Goal: Task Accomplishment & Management: Complete application form

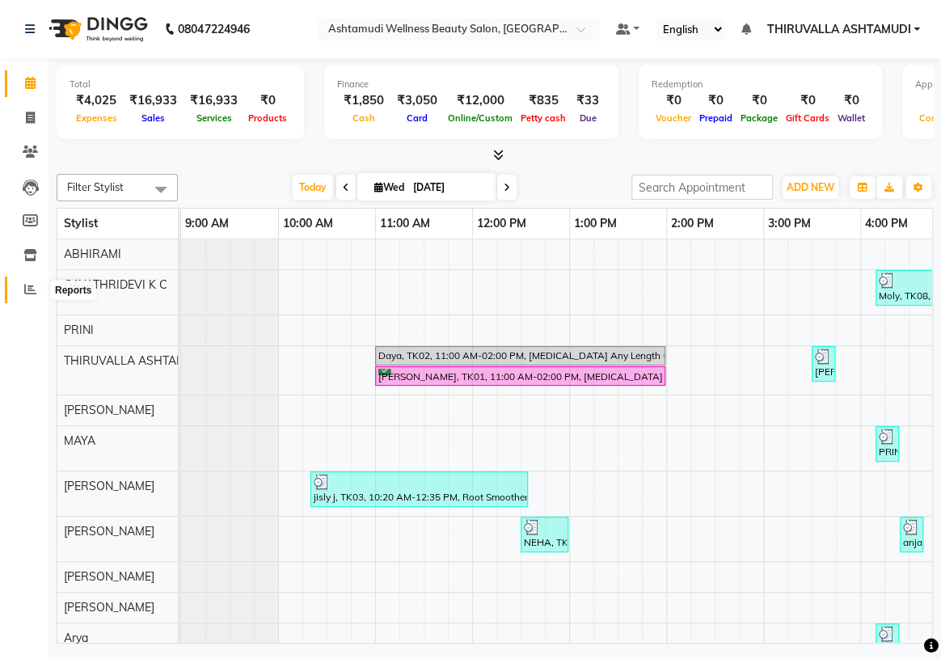
click at [31, 291] on icon at bounding box center [30, 289] width 12 height 12
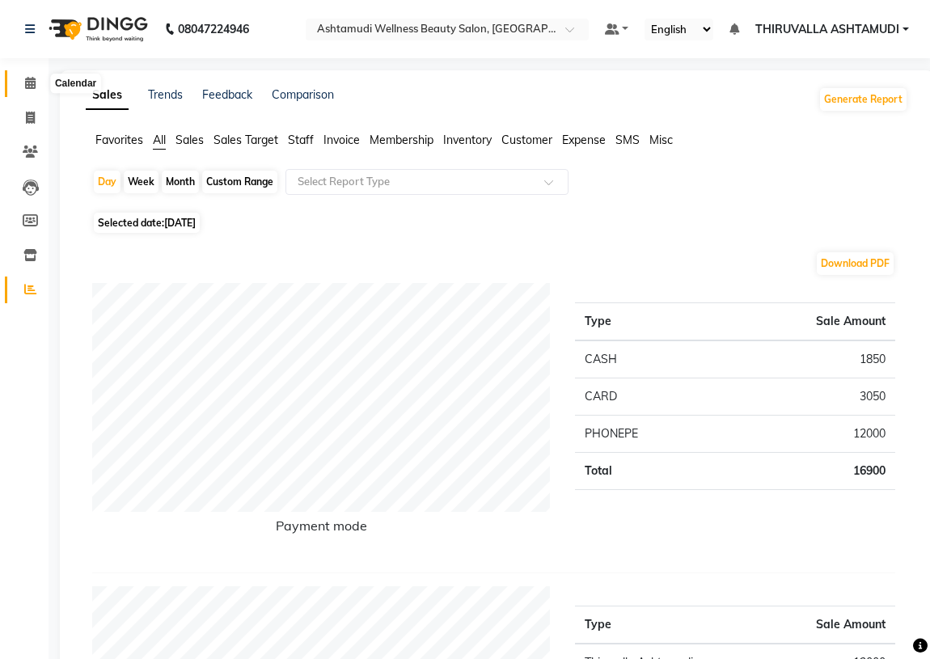
click at [27, 82] on icon at bounding box center [30, 83] width 11 height 12
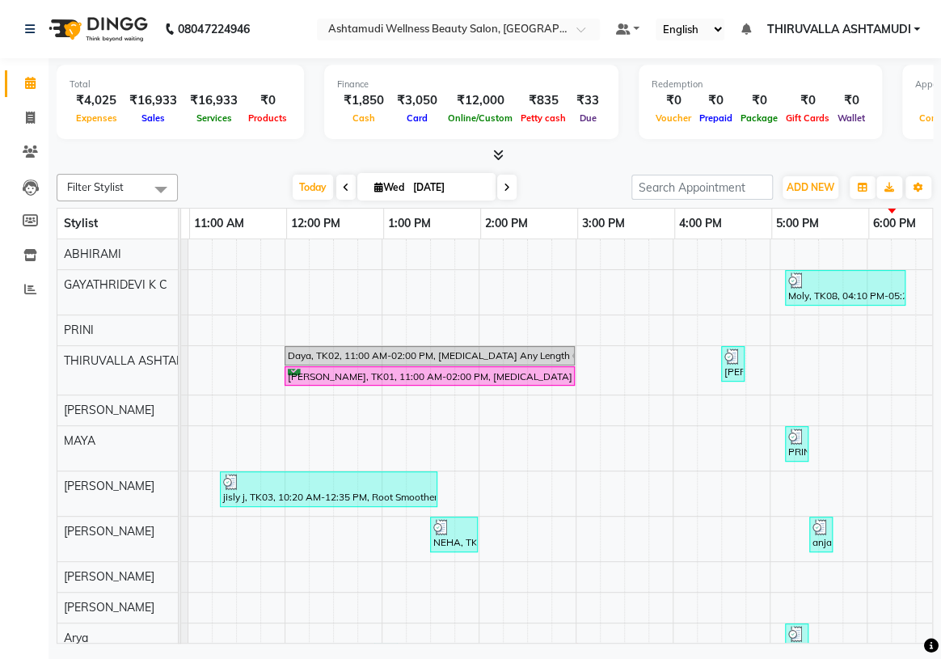
scroll to position [0, 73]
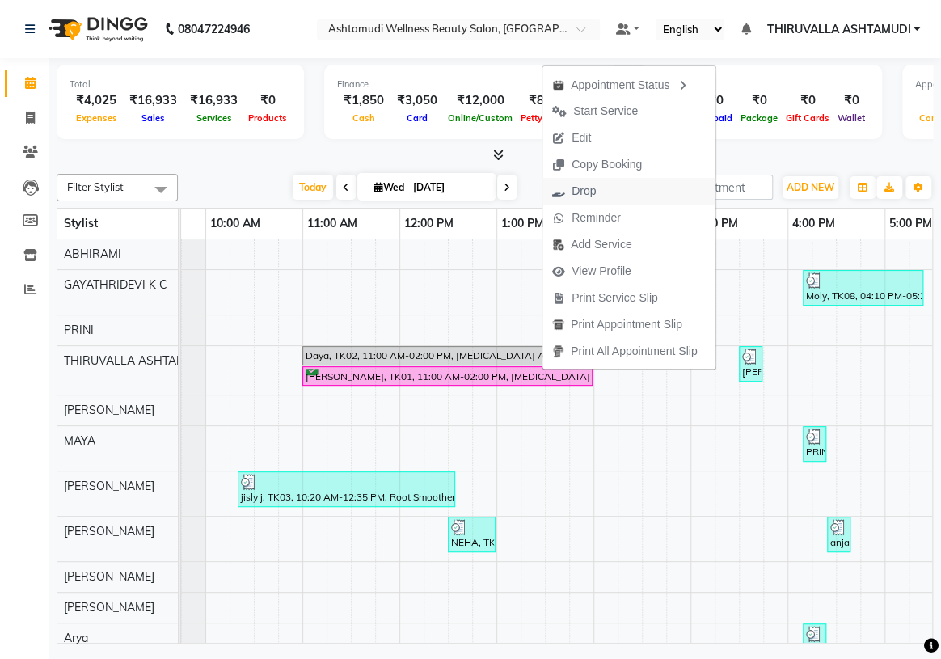
click at [603, 192] on span "Drop" at bounding box center [574, 191] width 63 height 27
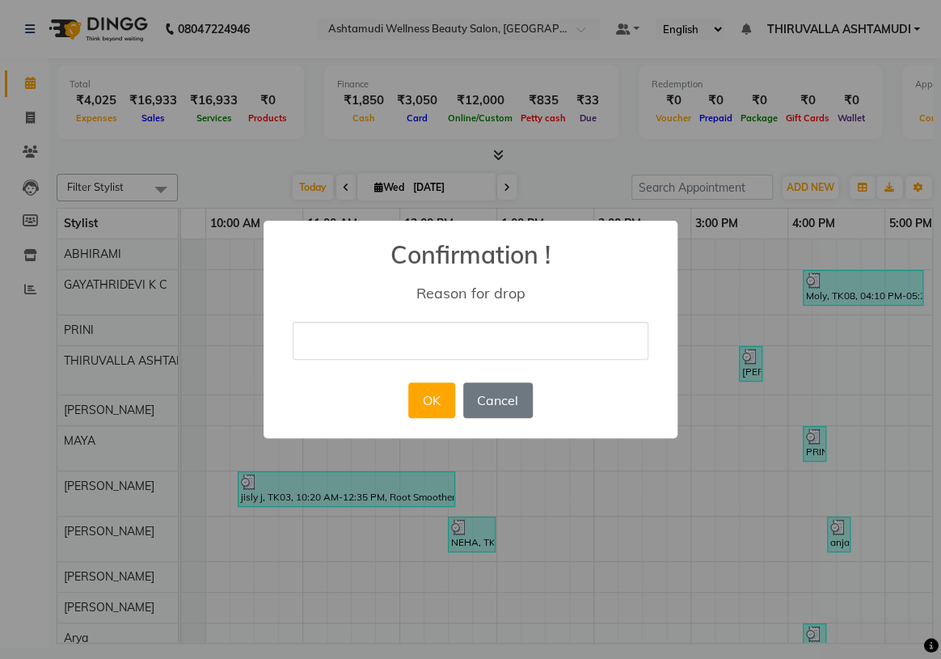
click at [467, 340] on input "text" at bounding box center [471, 341] width 356 height 38
type input "[DATE]"
click at [421, 399] on button "OK" at bounding box center [431, 401] width 46 height 36
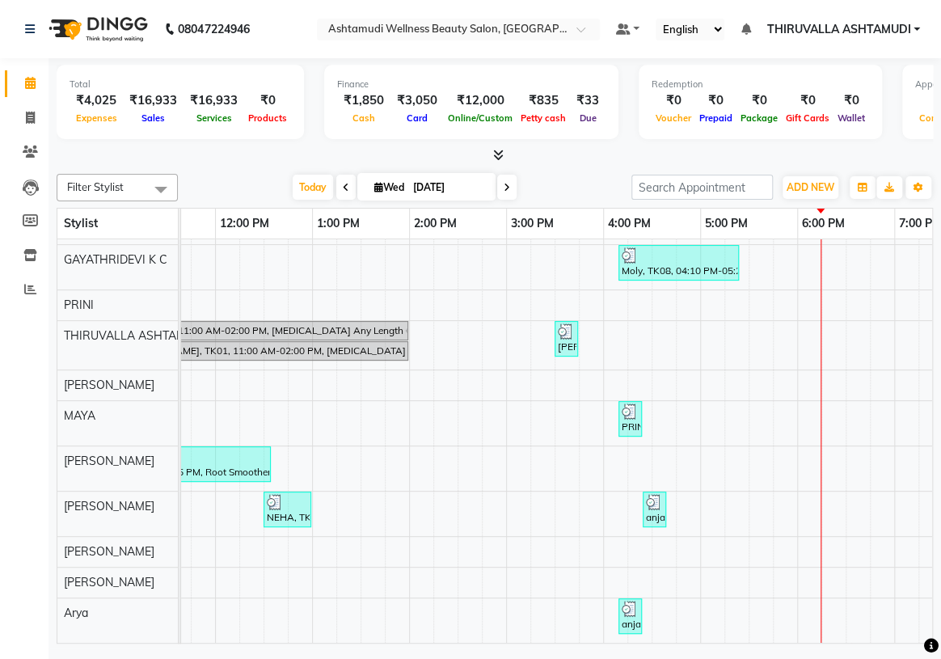
scroll to position [0, 0]
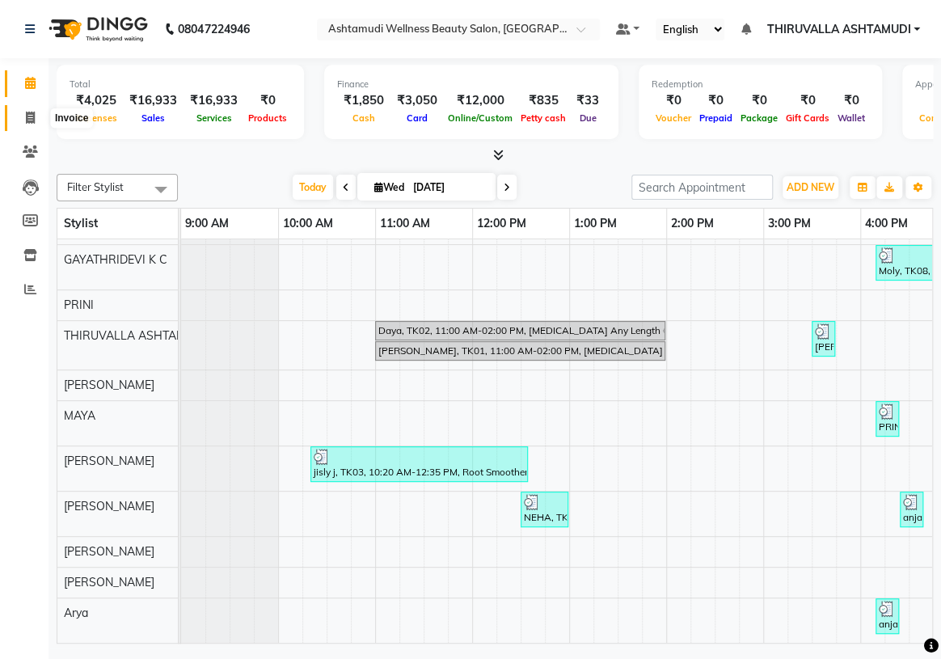
click at [27, 113] on icon at bounding box center [30, 118] width 9 height 12
select select "4634"
select select "service"
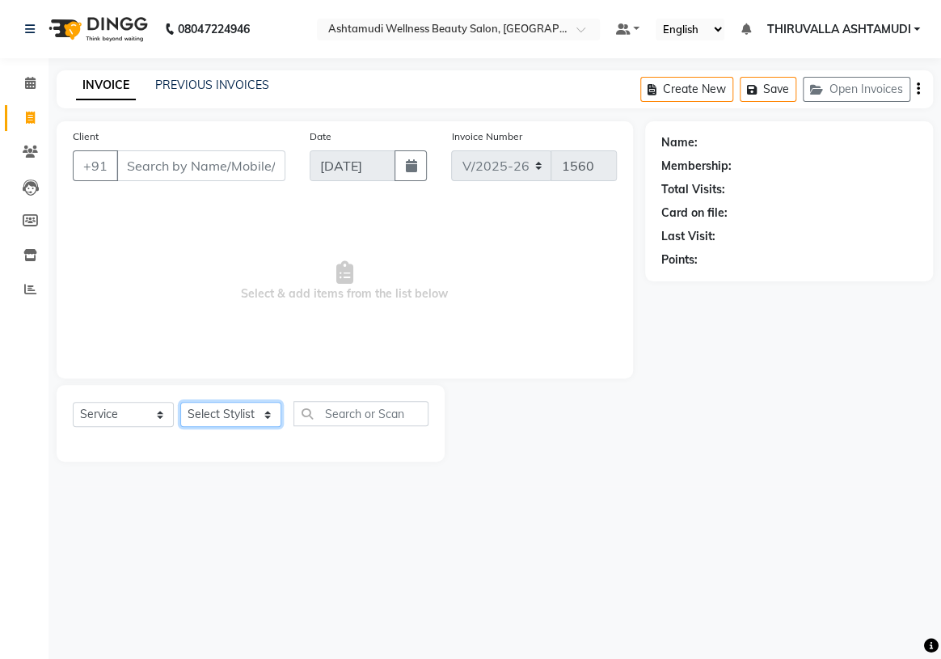
click at [271, 407] on select "Select Stylist ABHIRAMI [PERSON_NAME] [PERSON_NAME] [PERSON_NAME] [PERSON_NAME]…" at bounding box center [230, 414] width 101 height 25
select select "87761"
click at [180, 402] on select "Select Stylist ABHIRAMI [PERSON_NAME] [PERSON_NAME] [PERSON_NAME] [PERSON_NAME]…" at bounding box center [230, 414] width 101 height 25
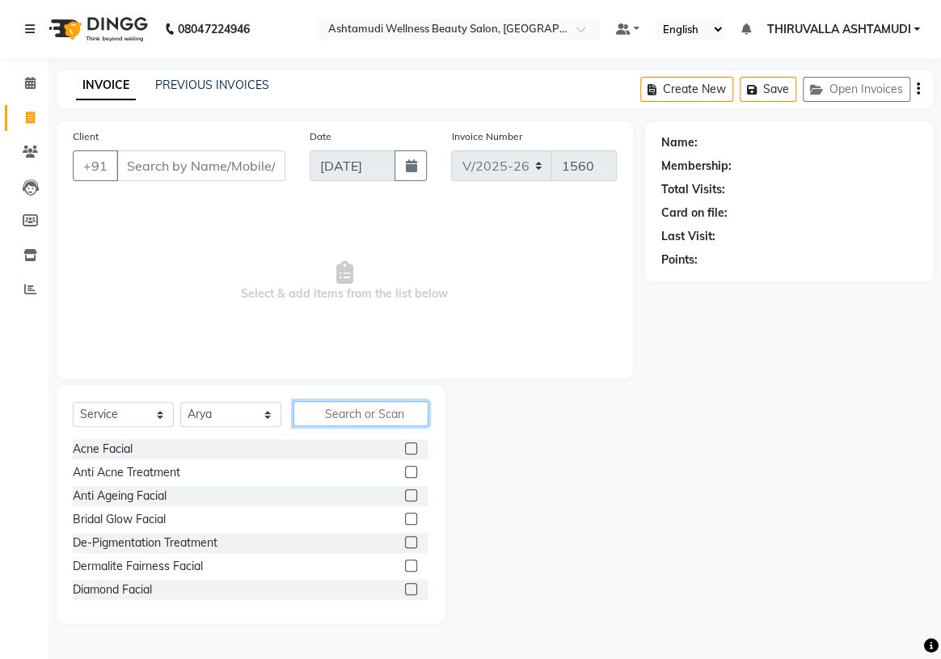
click at [322, 412] on input "text" at bounding box center [361, 413] width 135 height 25
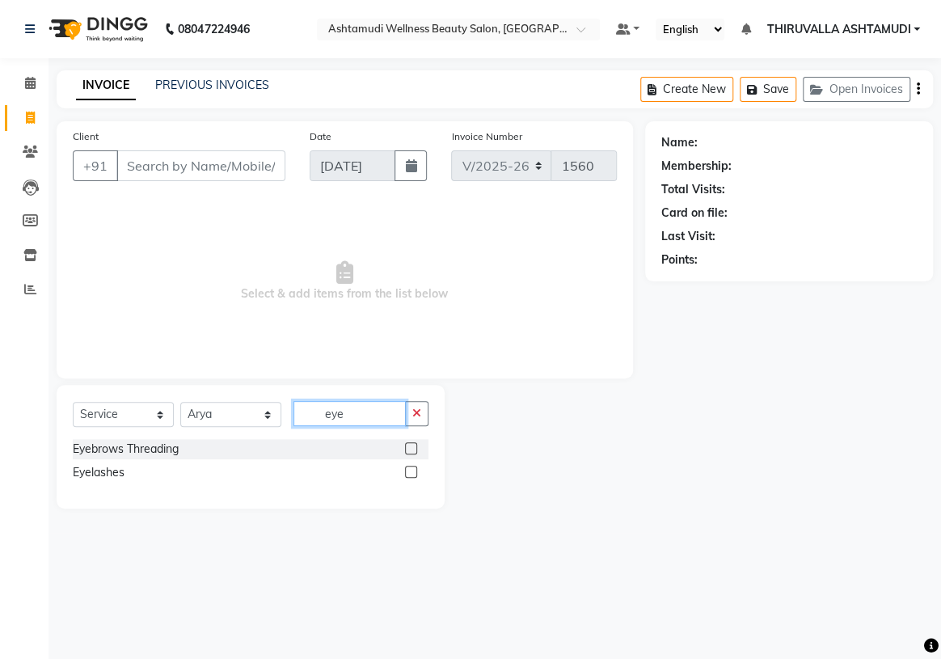
type input "eye"
click at [405, 446] on label at bounding box center [411, 448] width 12 height 12
click at [405, 446] on input "checkbox" at bounding box center [410, 449] width 11 height 11
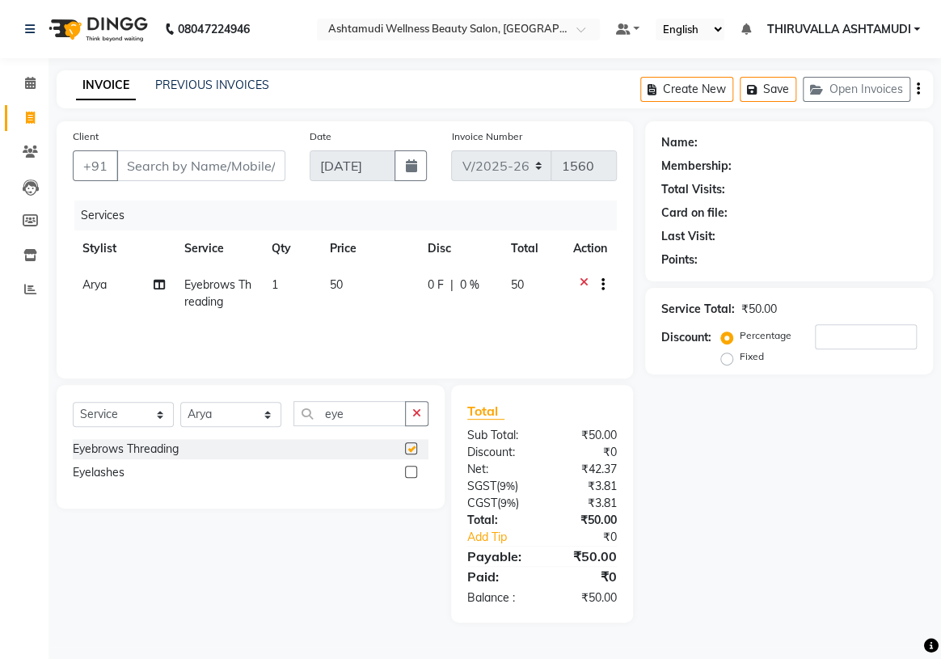
checkbox input "false"
click at [247, 163] on input "Client" at bounding box center [200, 165] width 169 height 31
type input "9"
type input "0"
type input "9946870052"
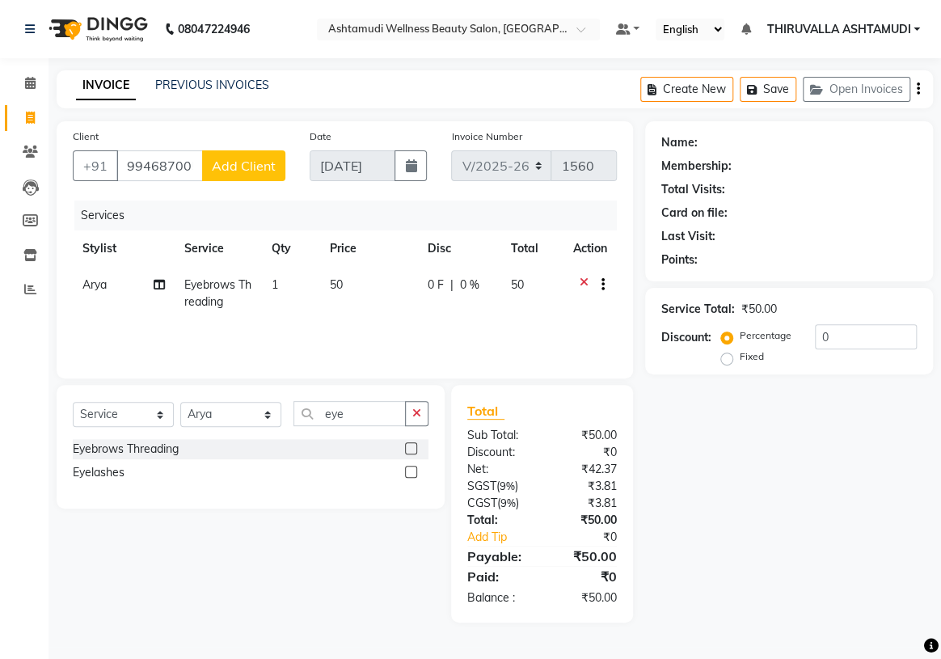
click at [247, 163] on span "Add Client" at bounding box center [244, 166] width 64 height 16
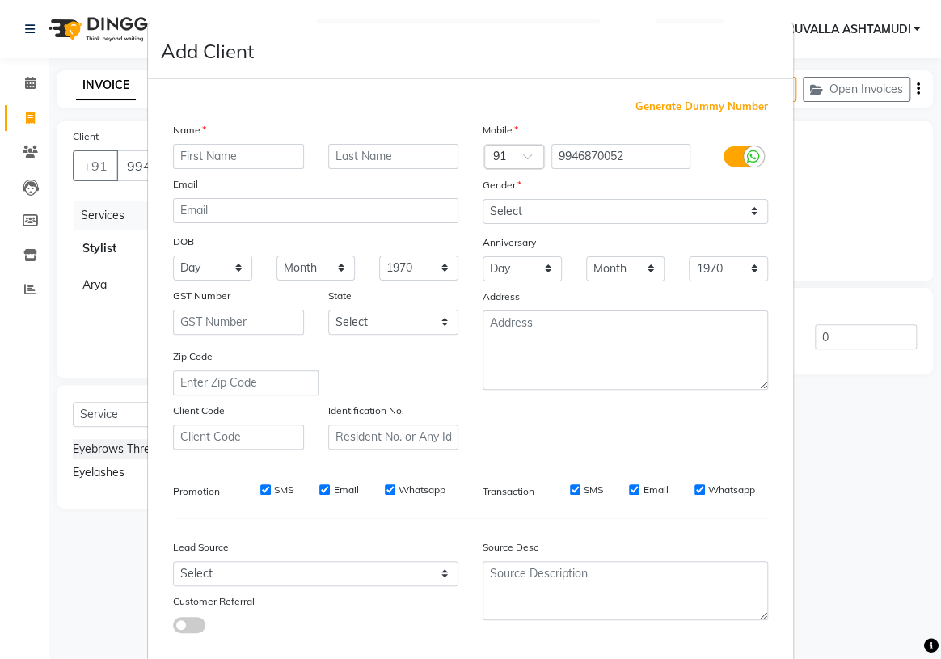
click at [232, 155] on input "text" at bounding box center [238, 156] width 131 height 25
type input "[PERSON_NAME]"
click at [324, 268] on select "Month January February March April May June July August September October Novem…" at bounding box center [316, 268] width 79 height 25
select select "09"
click at [277, 256] on select "Month January February March April May June July August September October Novem…" at bounding box center [316, 268] width 79 height 25
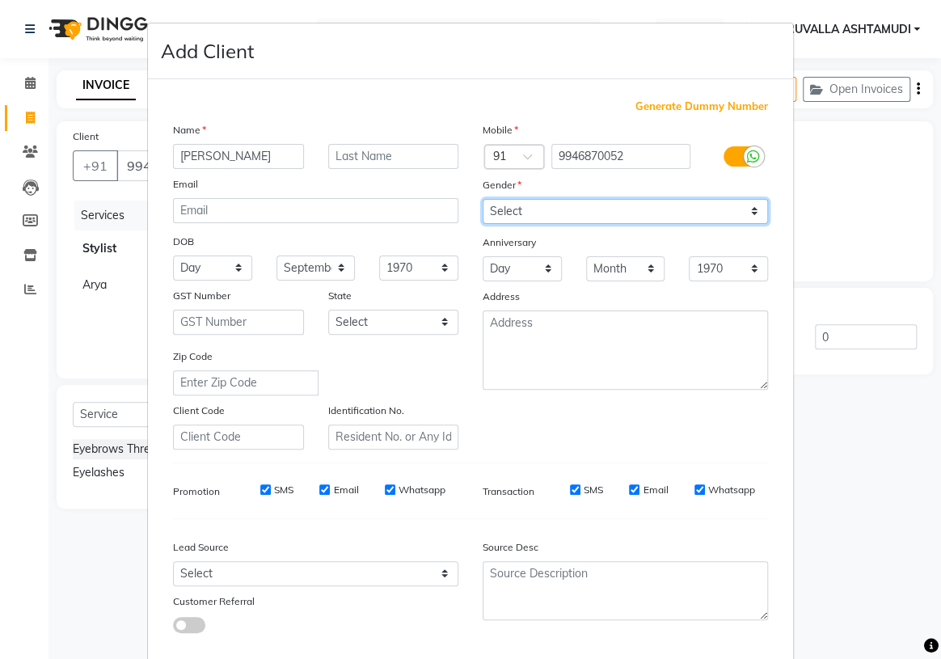
click at [621, 209] on select "Select [DEMOGRAPHIC_DATA] [DEMOGRAPHIC_DATA] Other Prefer Not To Say" at bounding box center [626, 211] width 286 height 25
select select "[DEMOGRAPHIC_DATA]"
click at [483, 199] on select "Select [DEMOGRAPHIC_DATA] [DEMOGRAPHIC_DATA] Other Prefer Not To Say" at bounding box center [626, 211] width 286 height 25
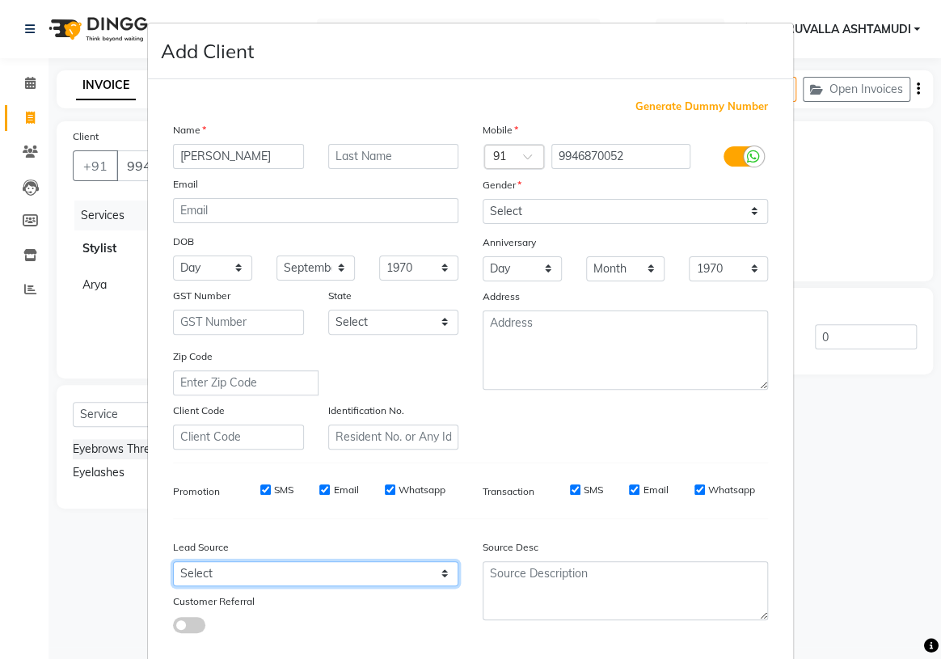
drag, startPoint x: 421, startPoint y: 577, endPoint x: 417, endPoint y: 566, distance: 11.3
click at [421, 577] on select "Select Walk-in Referral Internet Friend Word of Mouth Advertisement Facebook Ju…" at bounding box center [316, 573] width 286 height 25
click at [173, 565] on select "Select Walk-in Referral Internet Friend Word of Mouth Advertisement Facebook Ju…" at bounding box center [316, 573] width 286 height 25
click at [392, 582] on select "Select Walk-in Referral Internet Friend Word of Mouth Advertisement Facebook Ju…" at bounding box center [316, 573] width 286 height 25
select select "31356"
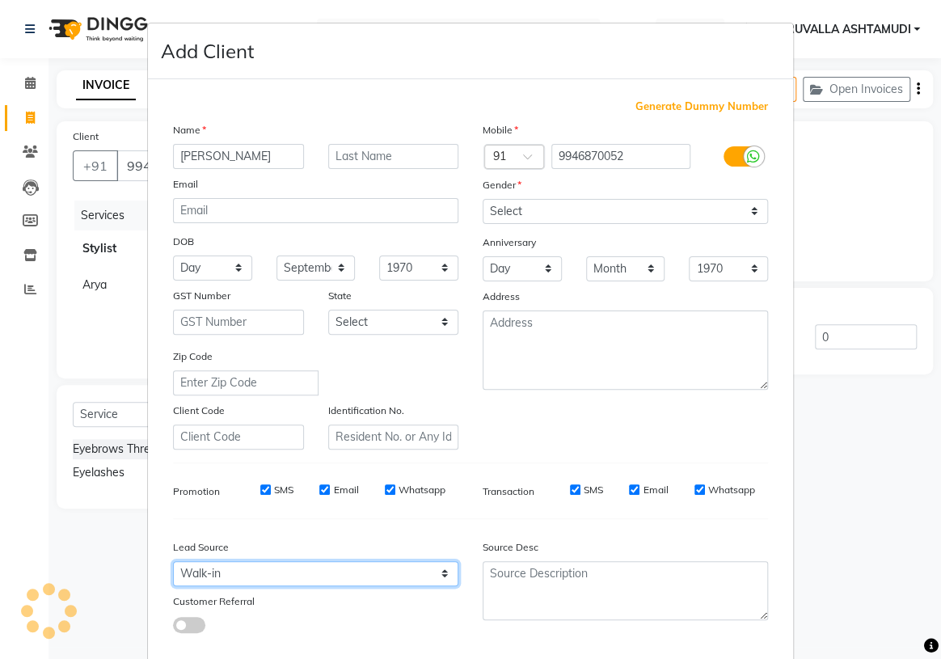
click at [173, 565] on select "Select Walk-in Referral Internet Friend Word of Mouth Advertisement Facebook Ju…" at bounding box center [316, 573] width 286 height 25
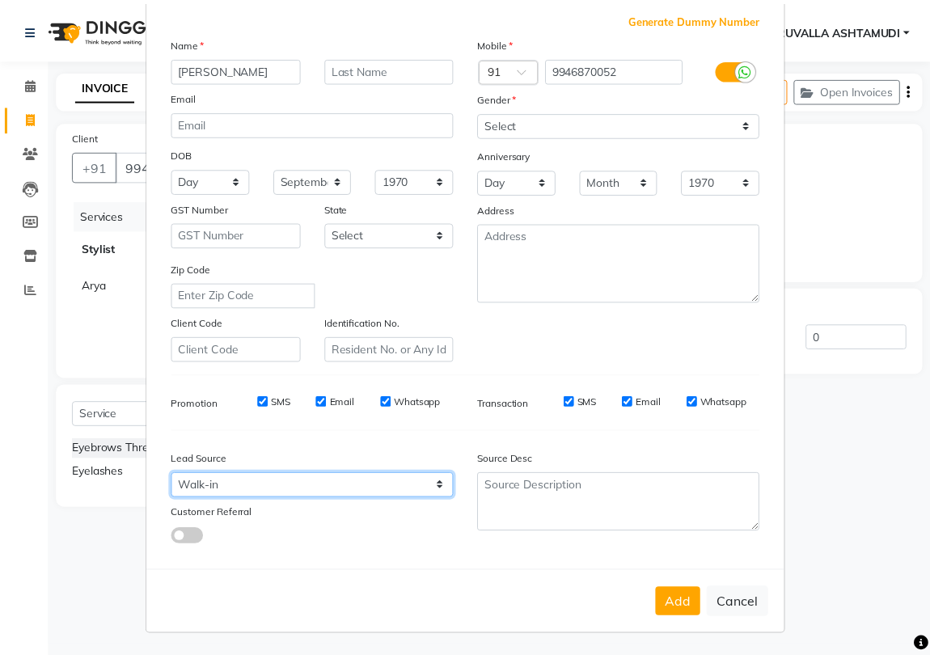
scroll to position [91, 0]
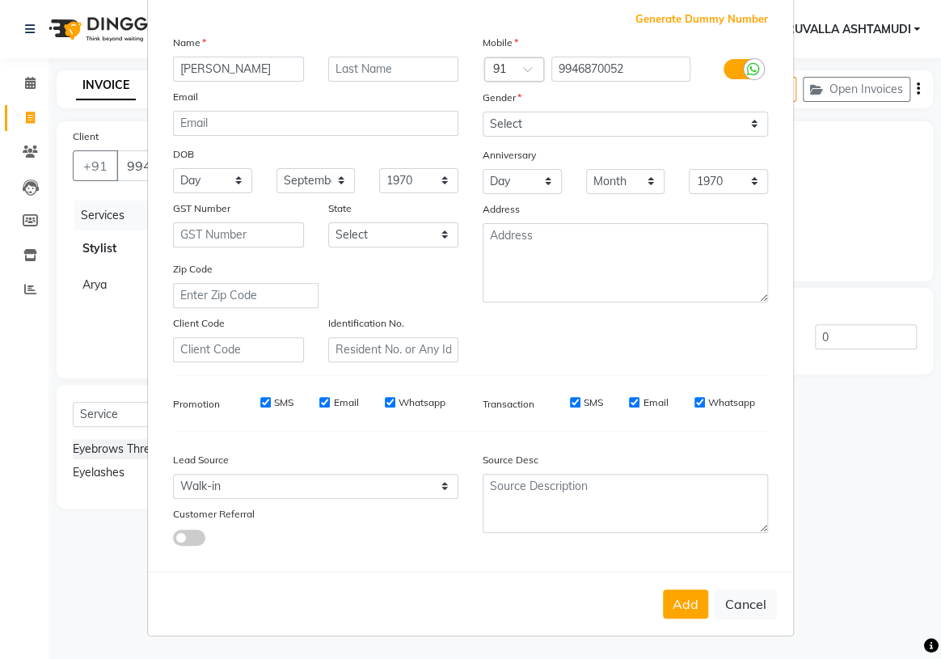
click at [675, 601] on button "Add" at bounding box center [685, 604] width 45 height 29
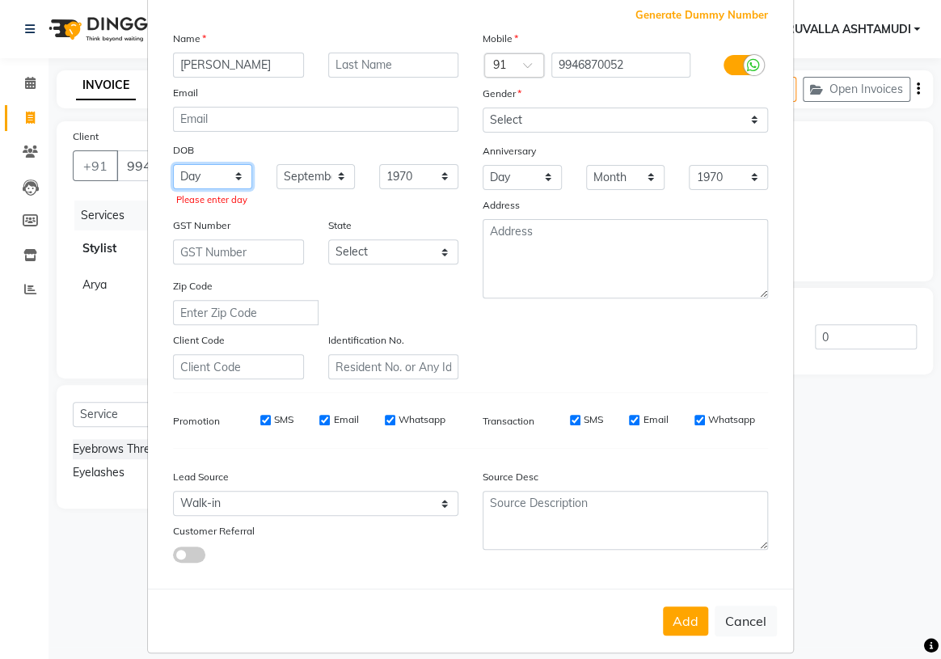
click at [230, 177] on select "Day 01 02 03 04 05 06 07 08 09 10 11 12 13 14 15 16 17 18 19 20 21 22 23 24 25 …" at bounding box center [212, 176] width 79 height 25
select select "01"
click at [173, 164] on select "Day 01 02 03 04 05 06 07 08 09 10 11 12 13 14 15 16 17 18 19 20 21 22 23 24 25 …" at bounding box center [212, 176] width 79 height 25
click at [675, 622] on button "Add" at bounding box center [685, 621] width 45 height 29
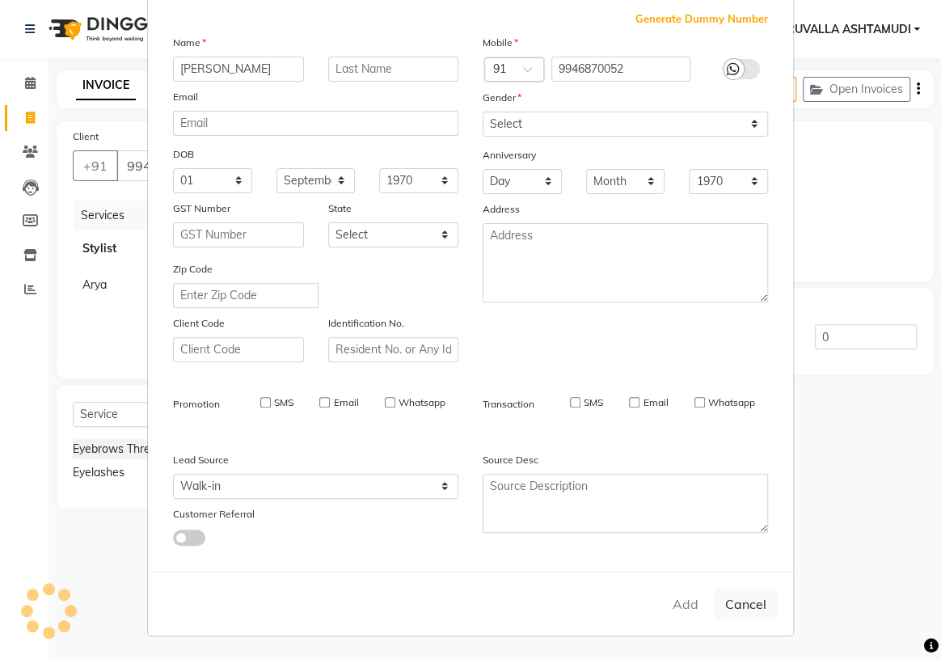
select select
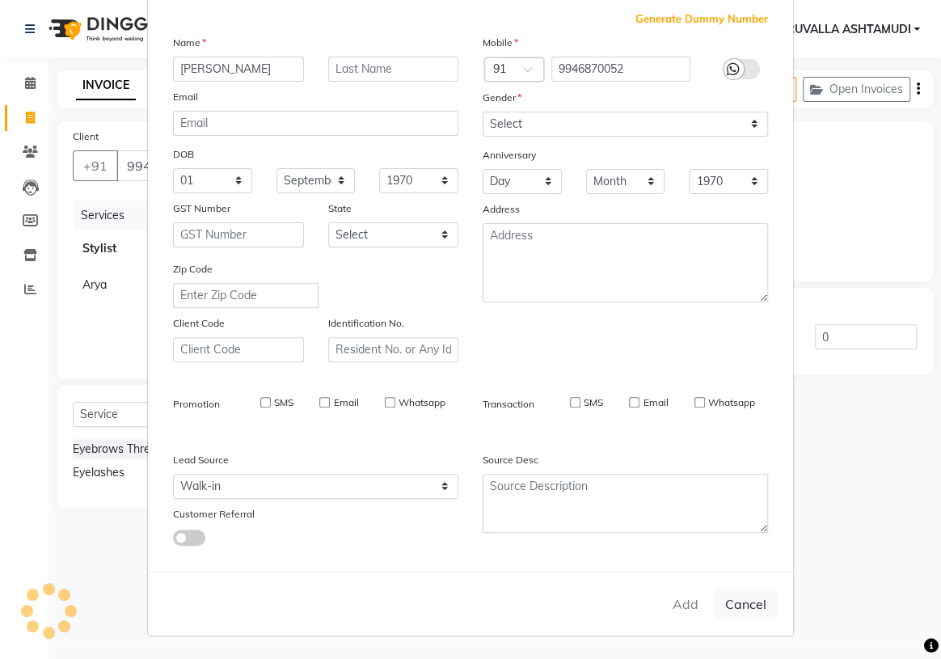
select select
checkbox input "false"
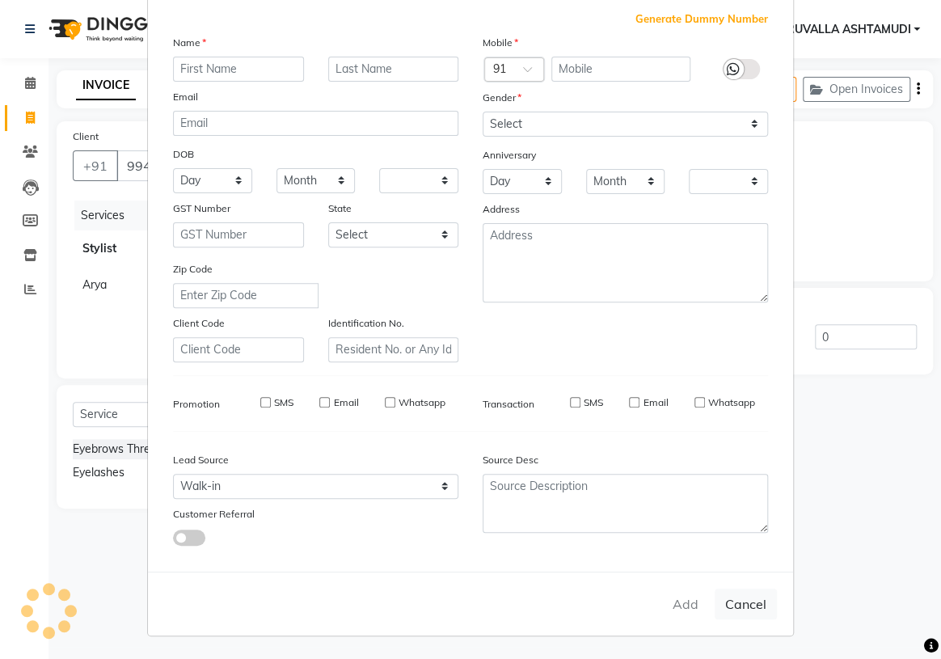
checkbox input "false"
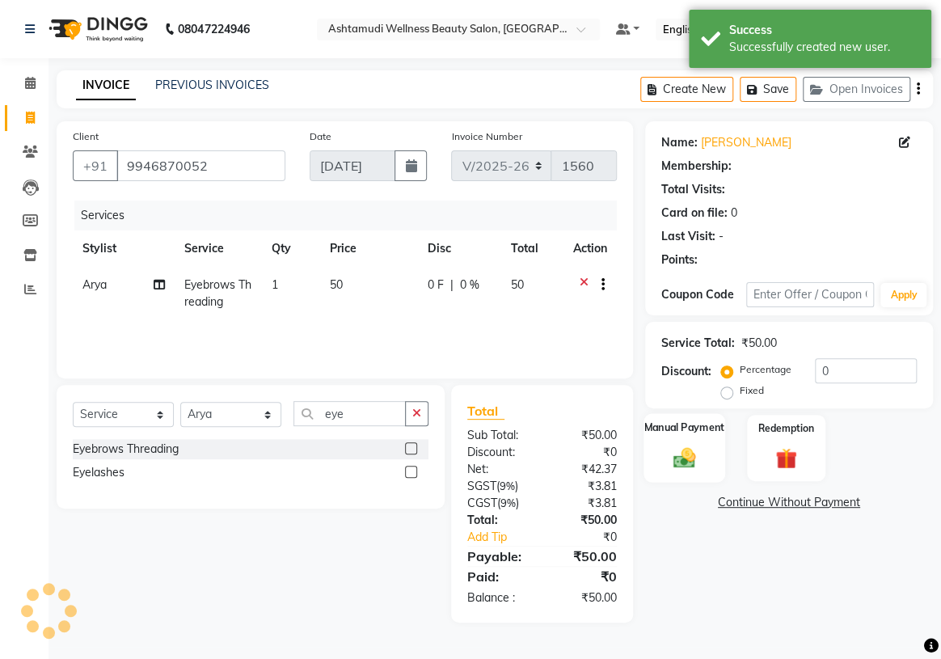
select select "1: Object"
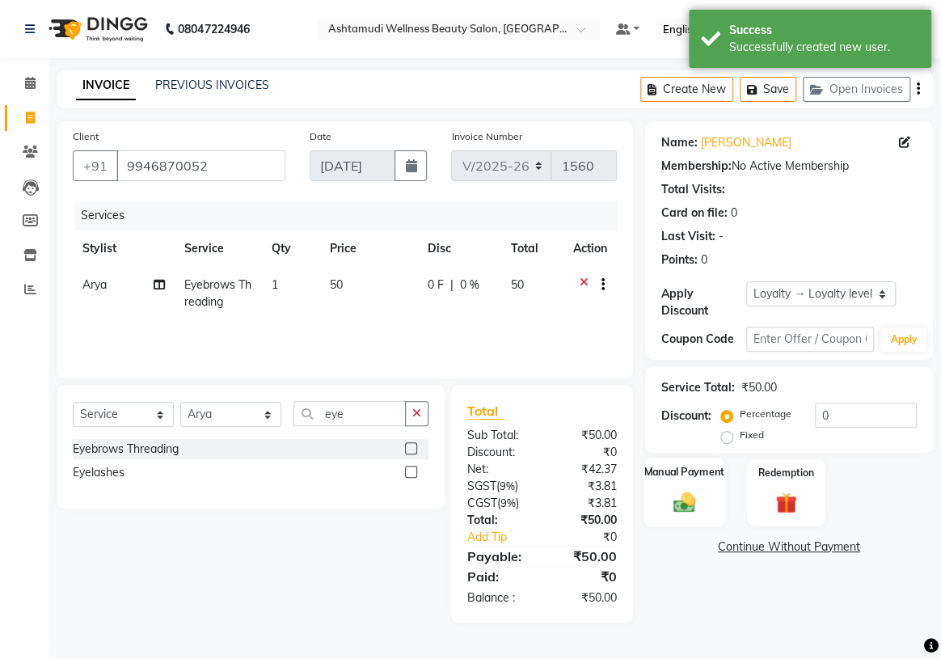
click at [687, 510] on img at bounding box center [684, 501] width 36 height 25
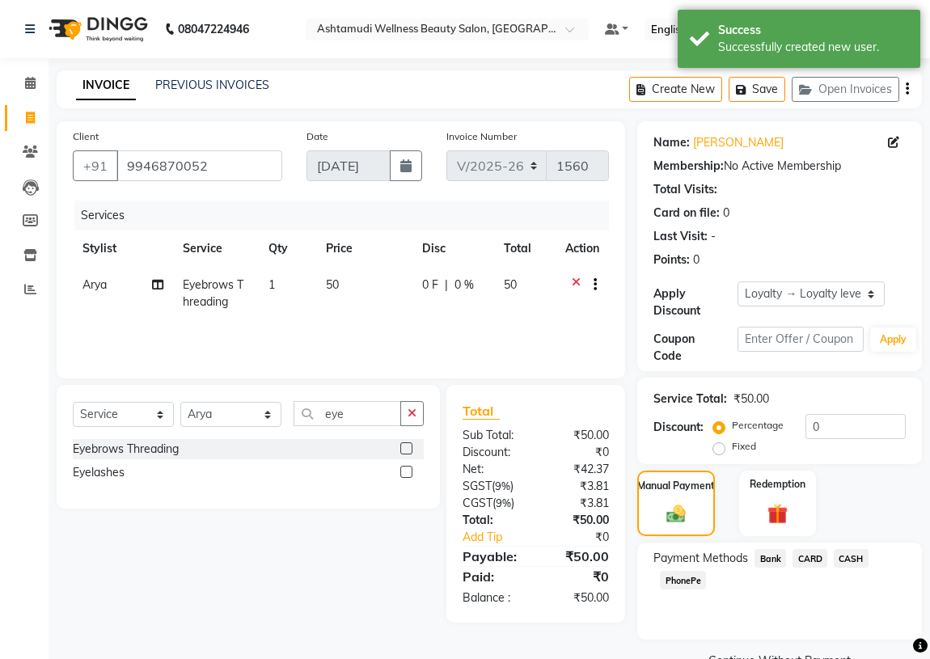
click at [673, 584] on span "PhonePe" at bounding box center [683, 580] width 46 height 19
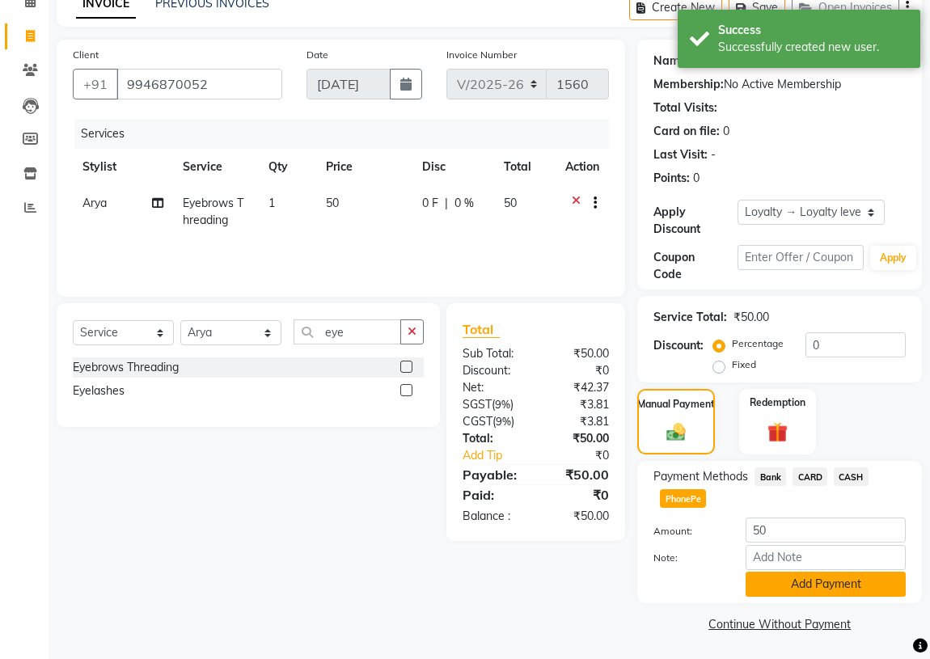
click at [778, 585] on button "Add Payment" at bounding box center [826, 584] width 160 height 25
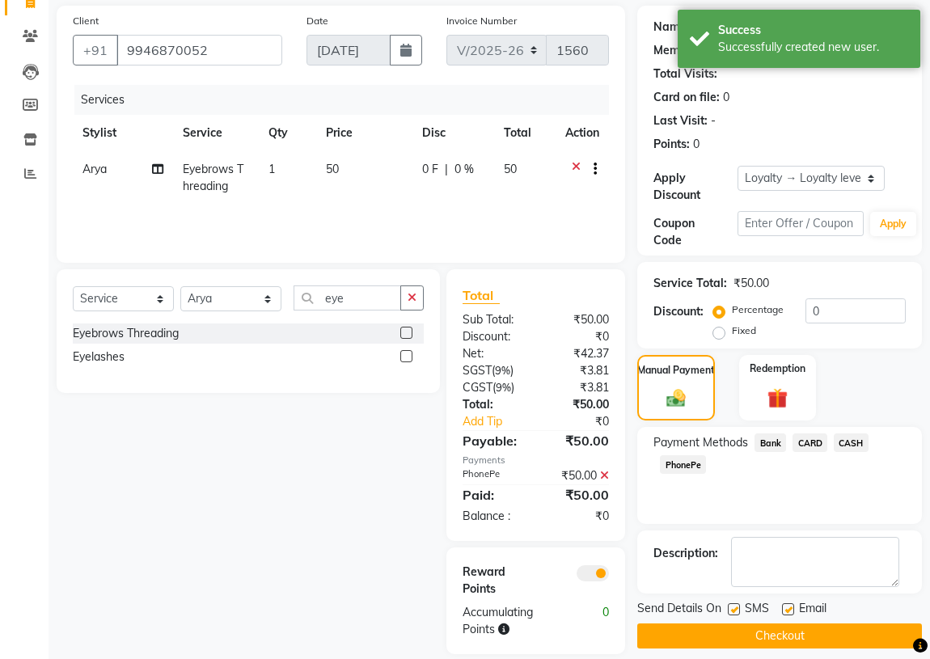
scroll to position [135, 0]
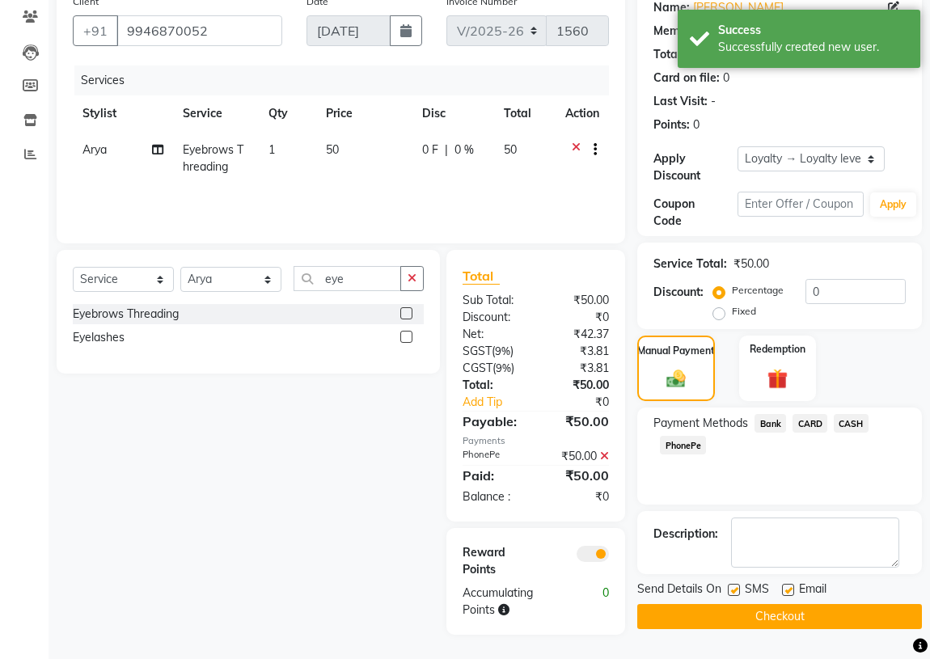
click at [778, 616] on button "Checkout" at bounding box center [779, 616] width 285 height 25
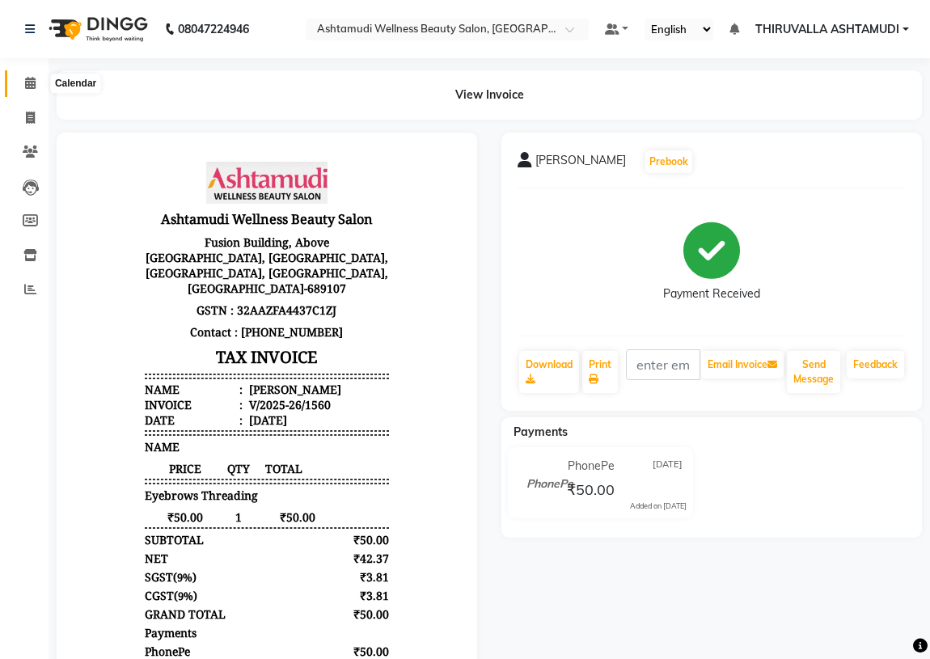
click at [34, 82] on icon at bounding box center [30, 83] width 11 height 12
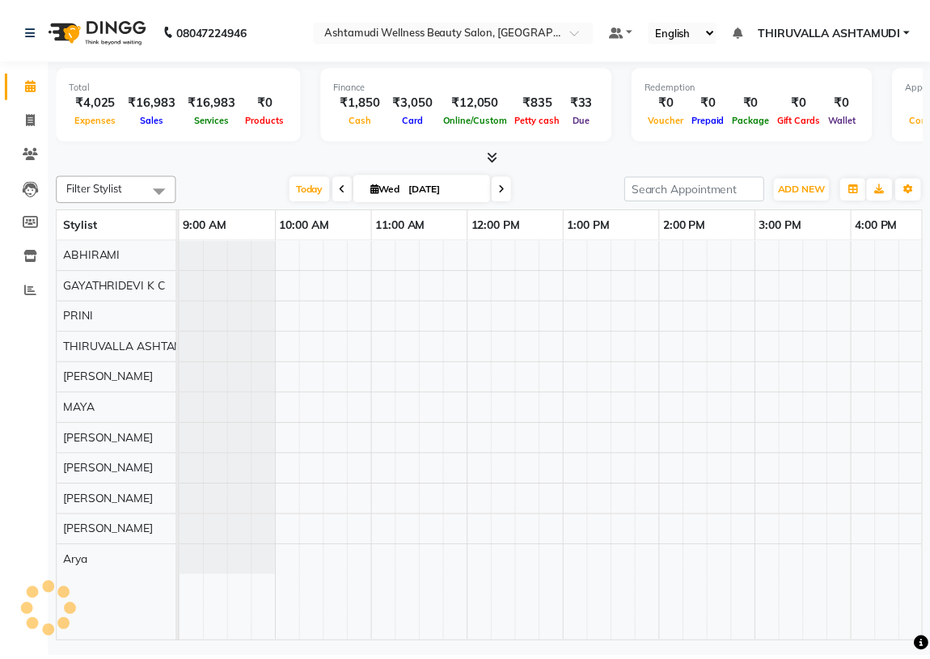
scroll to position [0, 607]
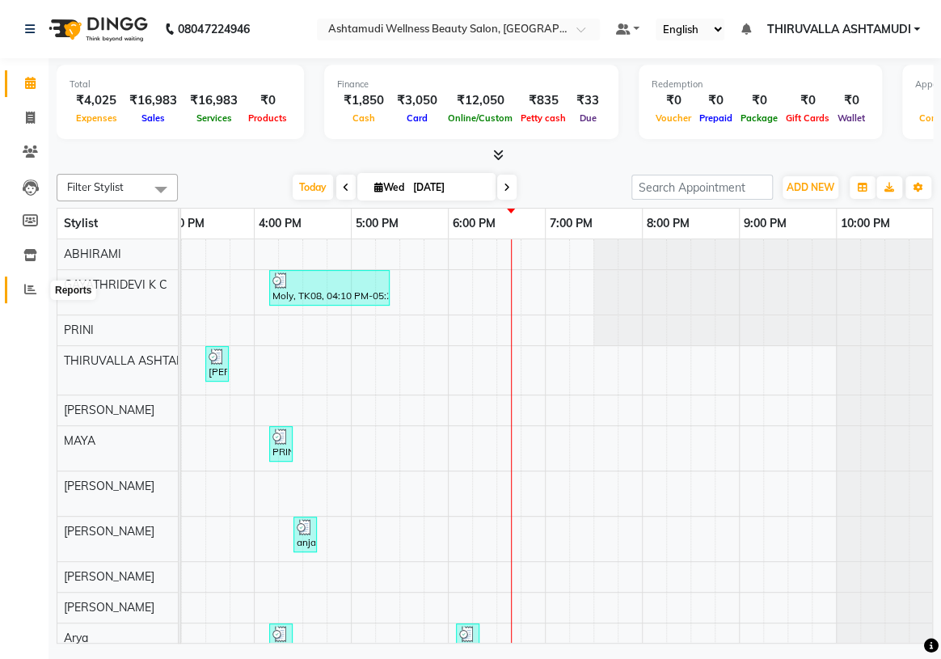
click at [26, 291] on icon at bounding box center [30, 289] width 12 height 12
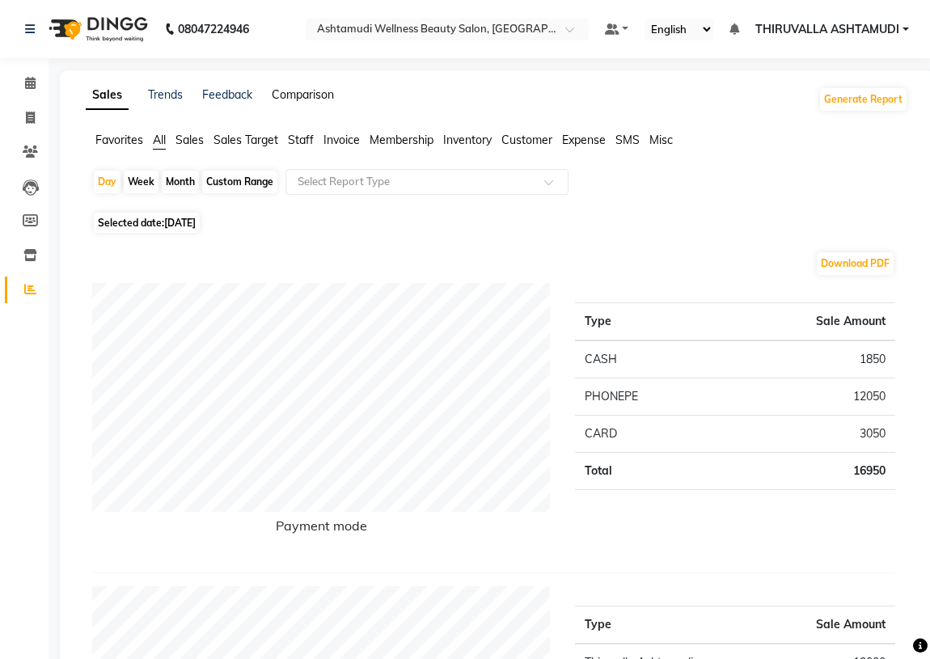
click at [320, 99] on link "Comparison" at bounding box center [303, 94] width 62 height 15
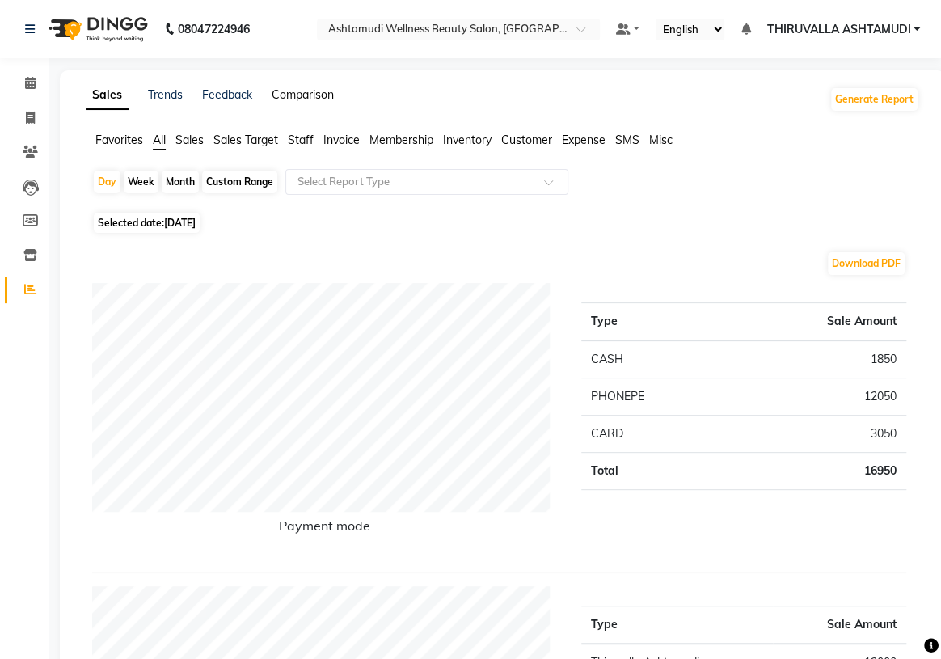
select select "single_date"
select select "single_date_dash"
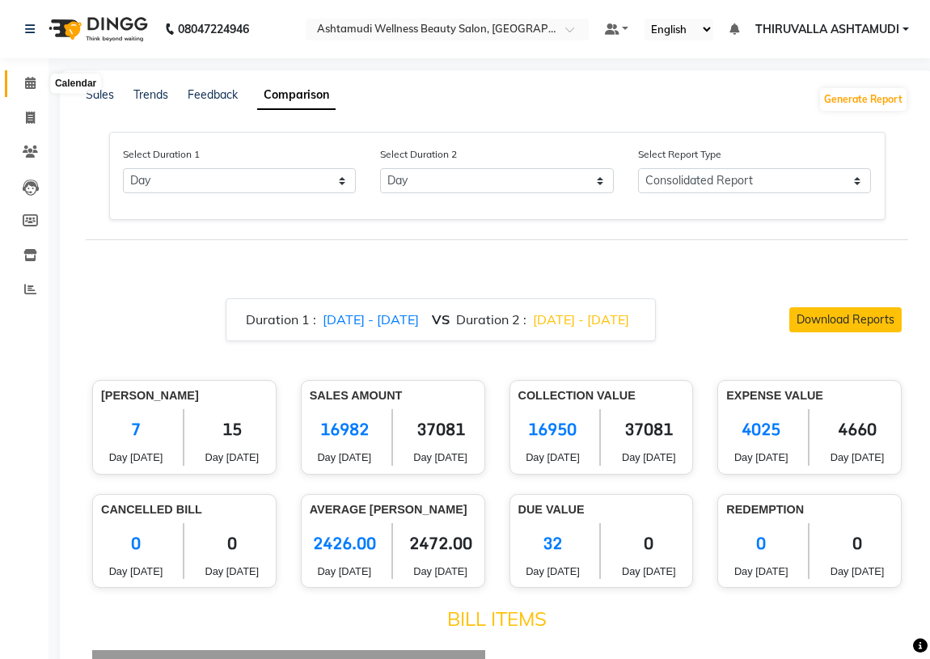
click at [32, 83] on icon at bounding box center [30, 83] width 11 height 12
